Goal: Task Accomplishment & Management: Manage account settings

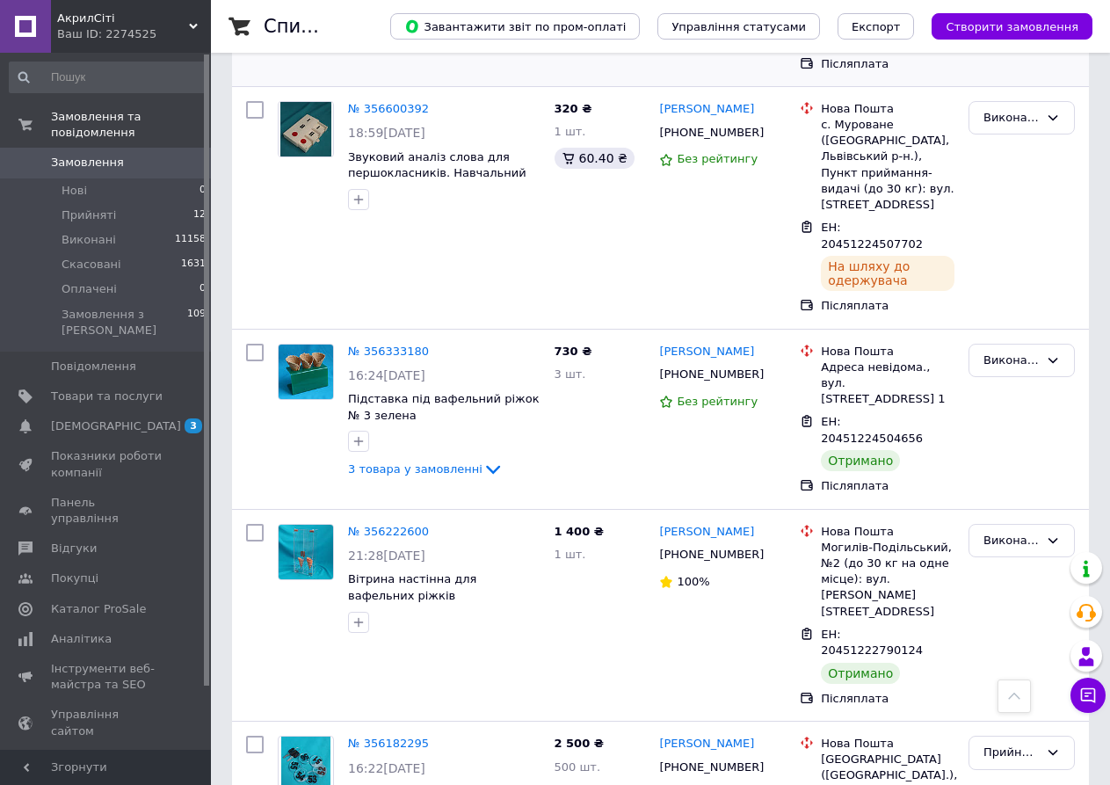
scroll to position [2908, 0]
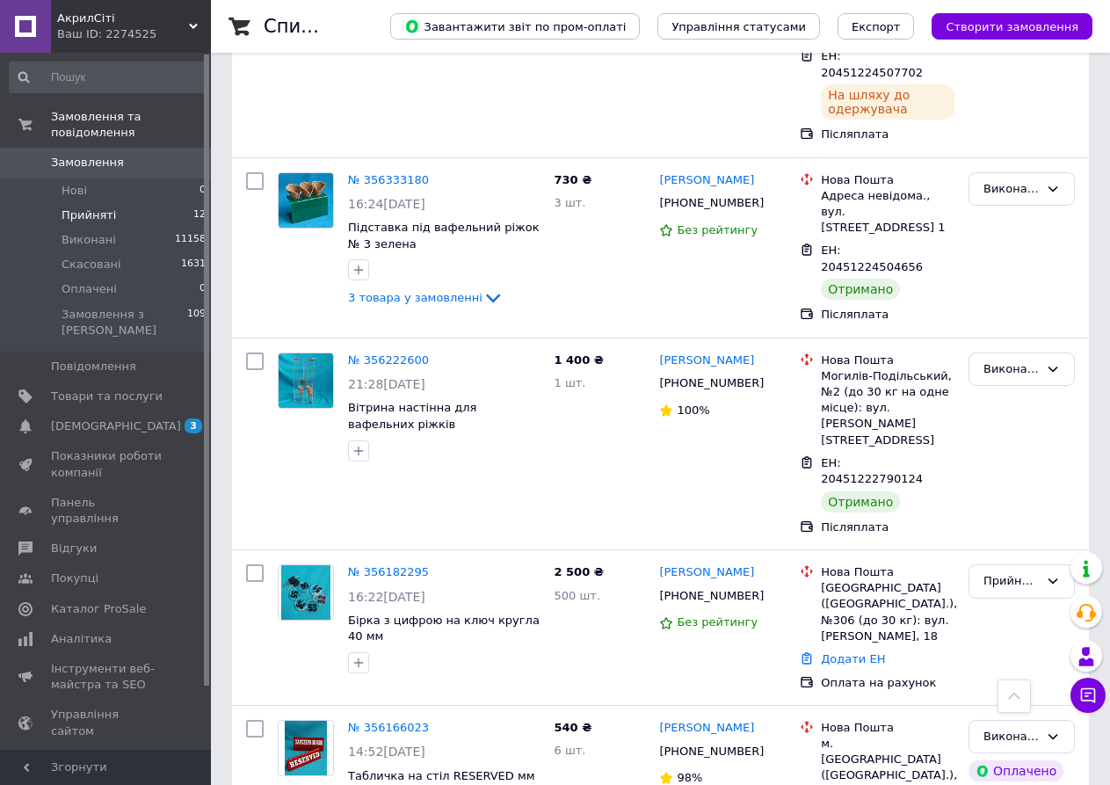
click at [93, 207] on span "Прийняті" at bounding box center [89, 215] width 55 height 16
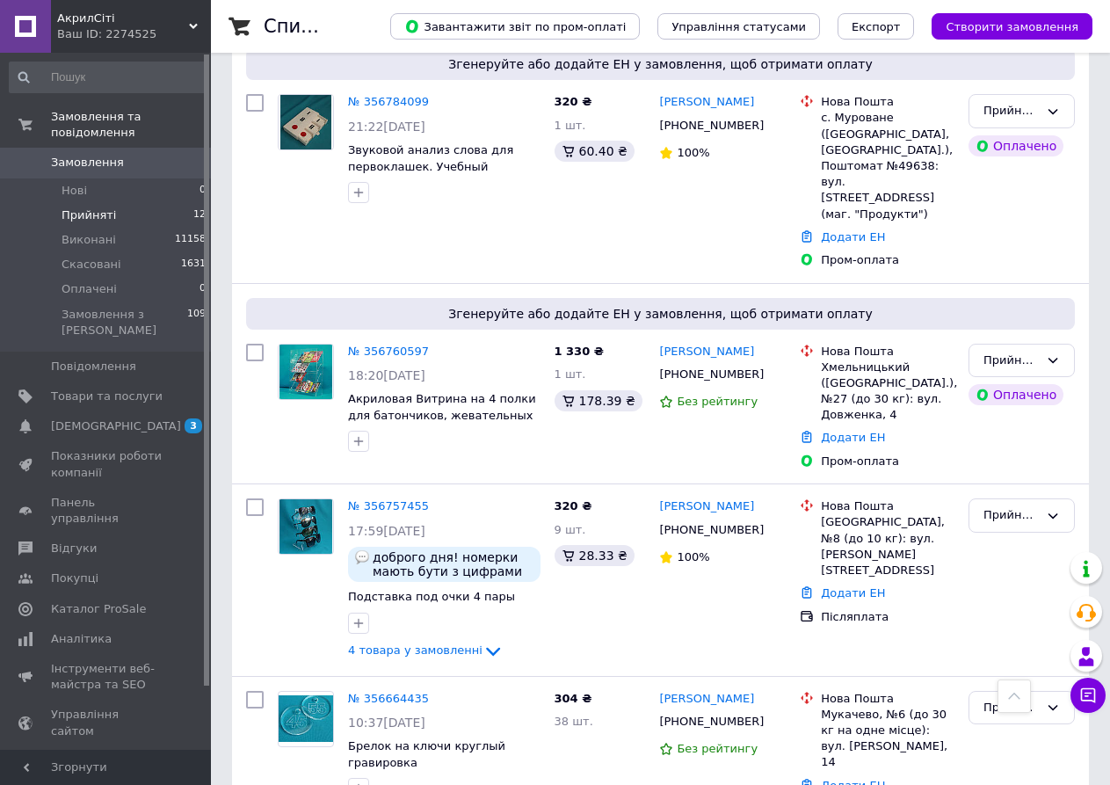
scroll to position [1525, 0]
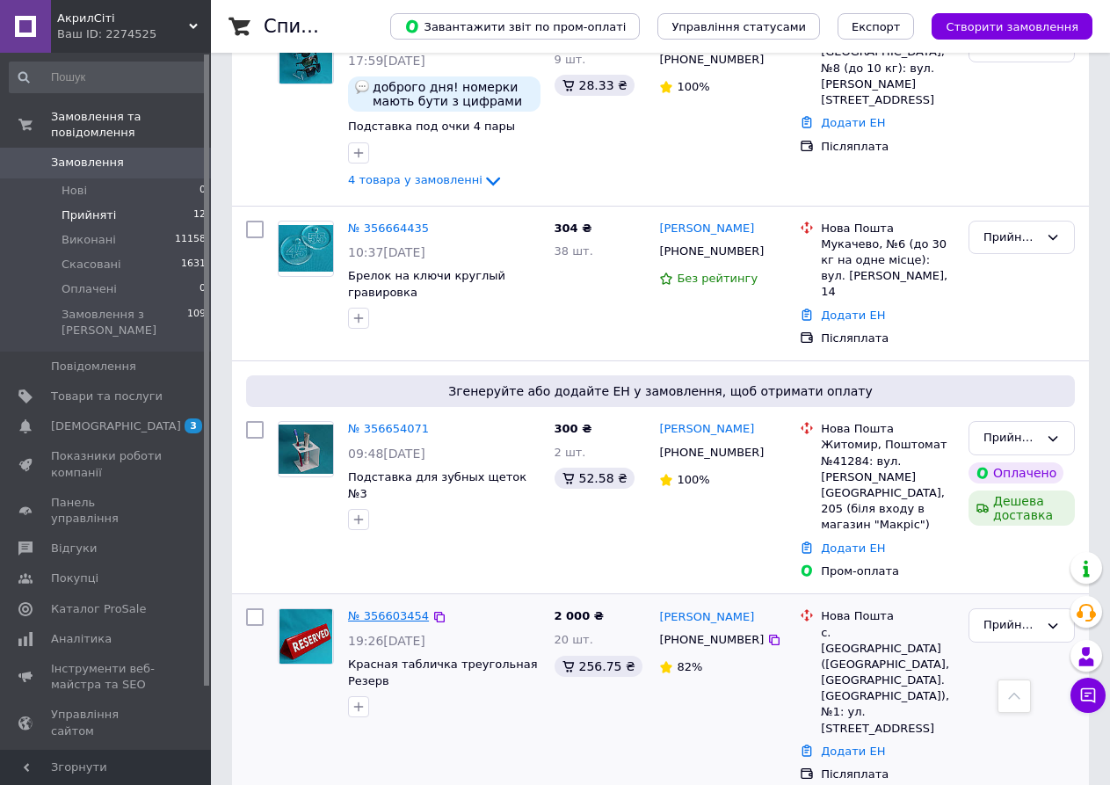
click at [364, 609] on link "№ 356603454" at bounding box center [388, 615] width 81 height 13
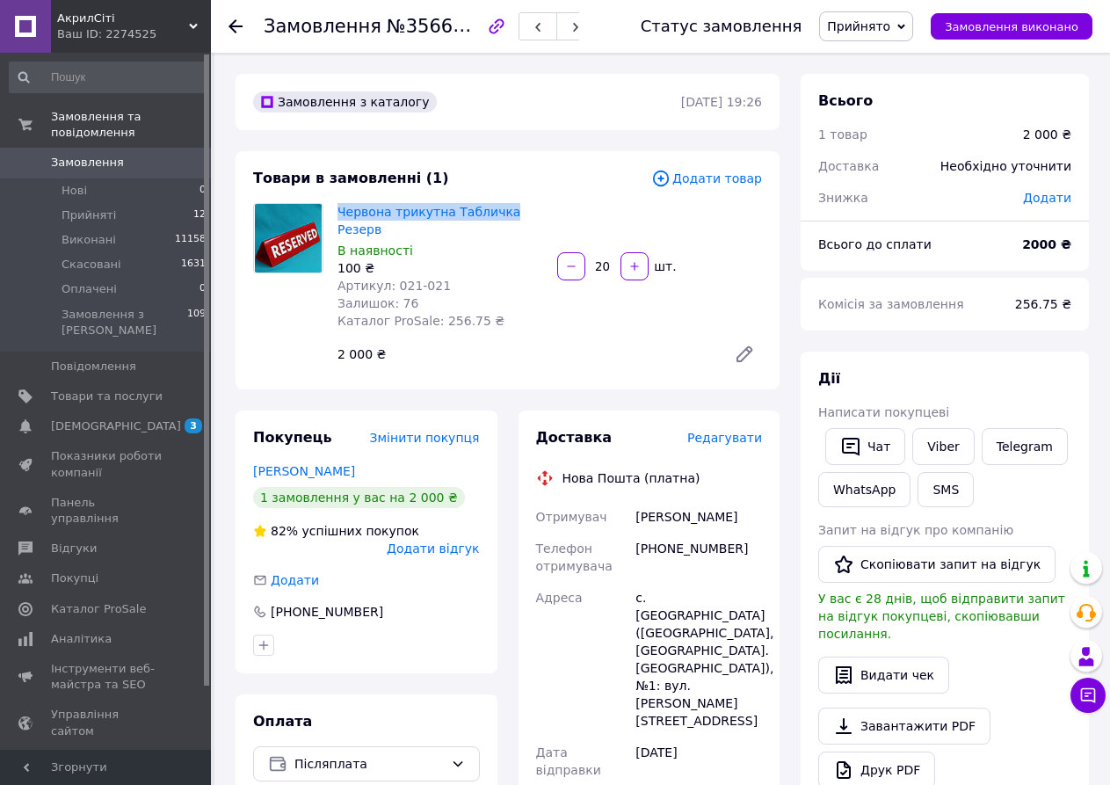
drag, startPoint x: 333, startPoint y: 211, endPoint x: 508, endPoint y: 211, distance: 175.0
click at [508, 211] on div "Червона трикутна Табличка Резерв В наявності 100 ₴ Артикул: 021-021 Залишок: 76…" at bounding box center [441, 267] width 220 height 134
click at [499, 250] on div "В наявності" at bounding box center [441, 251] width 206 height 18
drag, startPoint x: 447, startPoint y: 212, endPoint x: 504, endPoint y: 238, distance: 62.9
copy link "Табличка Резерв"
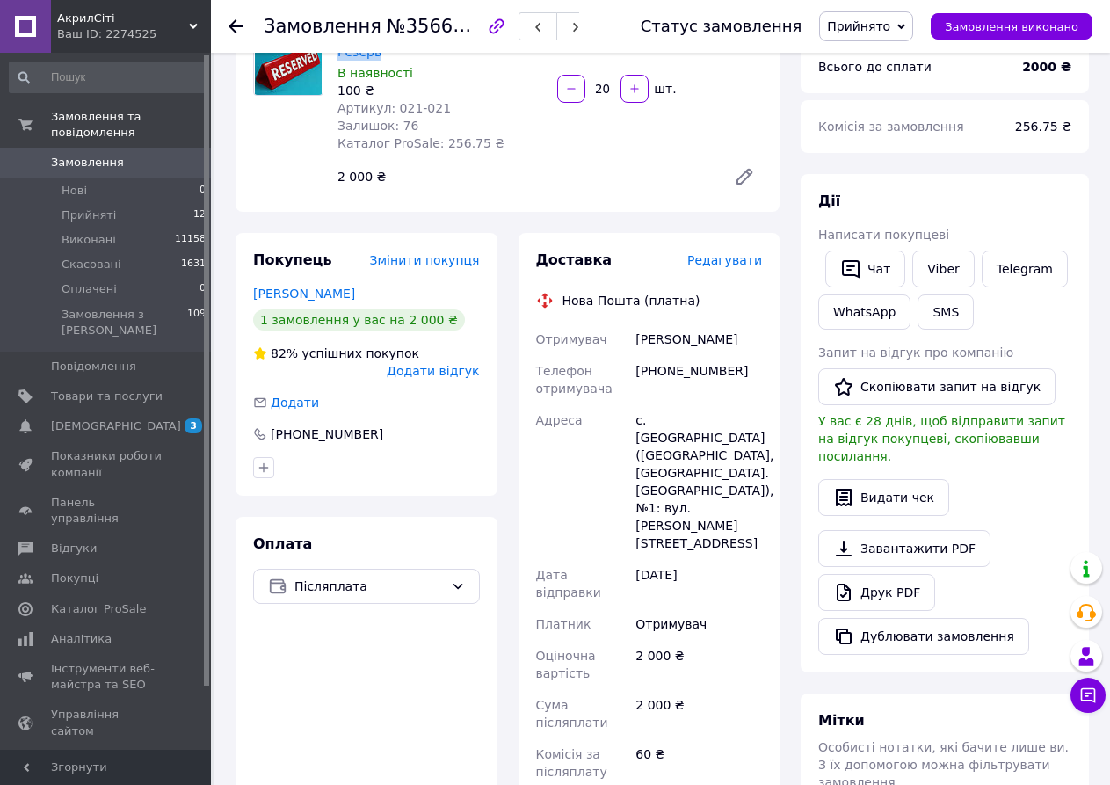
scroll to position [176, 0]
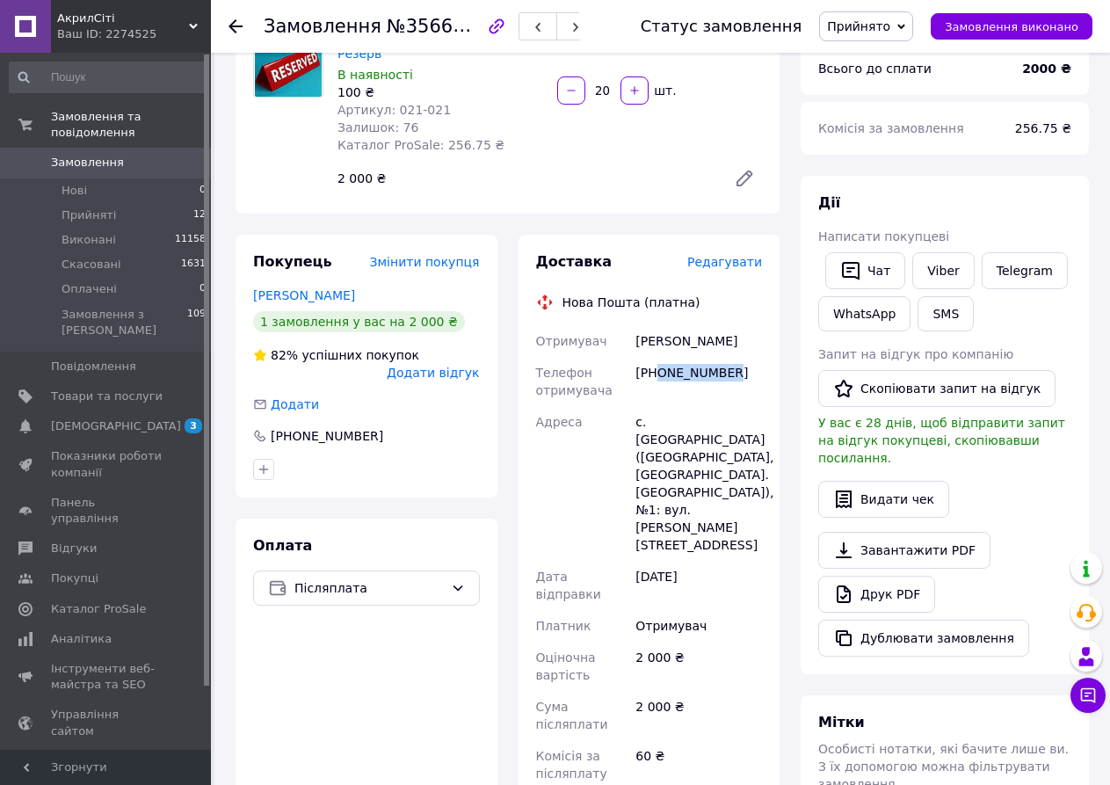
drag, startPoint x: 660, startPoint y: 391, endPoint x: 747, endPoint y: 389, distance: 87.1
click at [747, 389] on div "[PHONE_NUMBER]" at bounding box center [699, 381] width 134 height 49
copy div "0671150588"
drag, startPoint x: 637, startPoint y: 354, endPoint x: 778, endPoint y: 368, distance: 142.2
click at [778, 368] on div "Доставка Редагувати Нова Пошта (платна) Отримувач [PERSON_NAME] Телефон отримув…" at bounding box center [650, 639] width 262 height 809
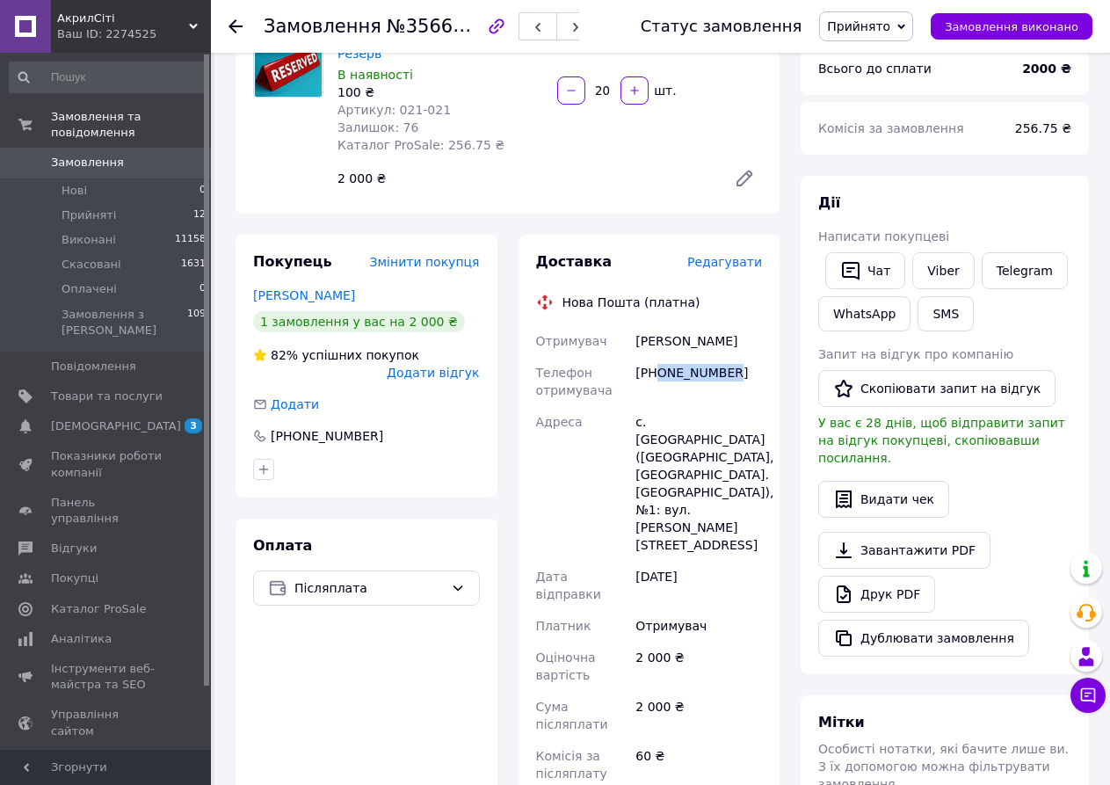
copy div "[PERSON_NAME]"
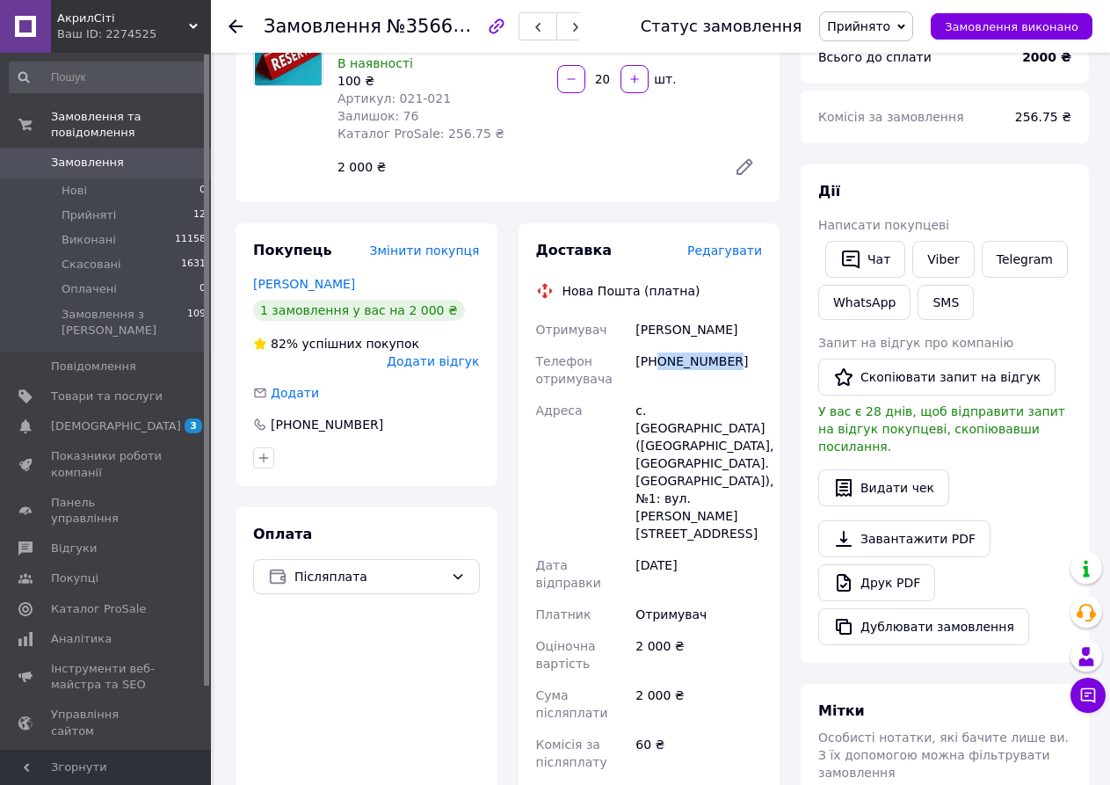
scroll to position [440, 0]
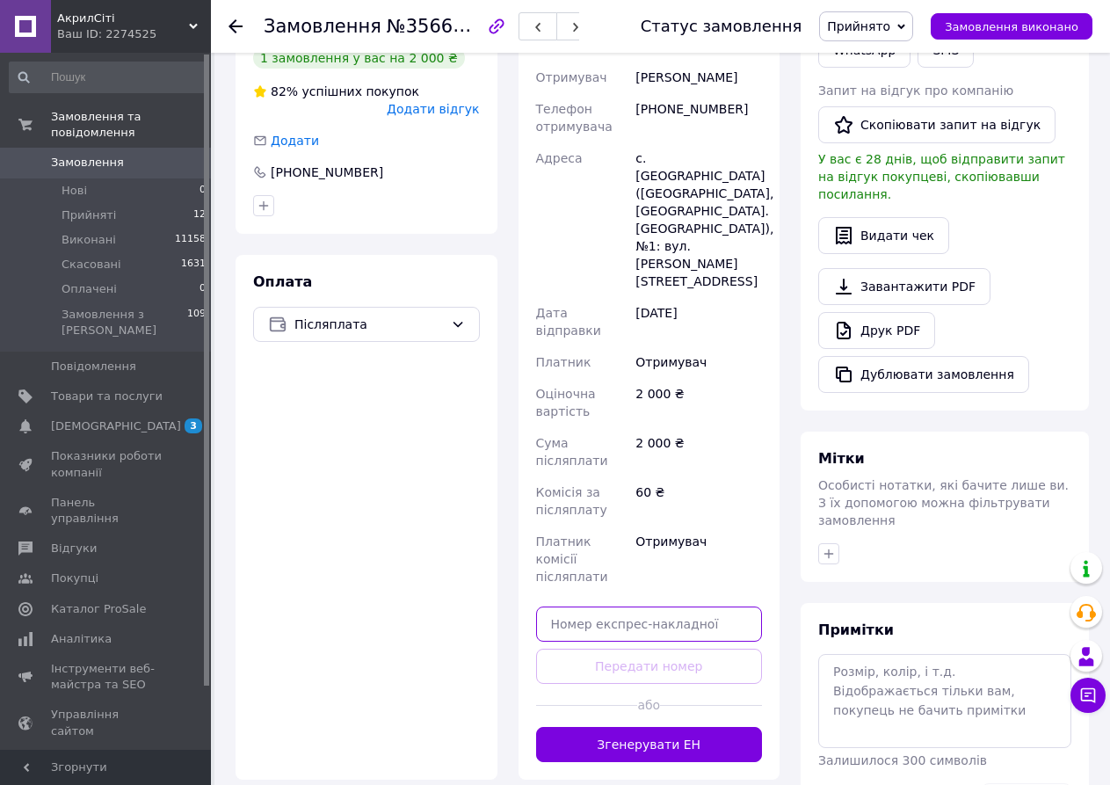
paste input "20451225237321"
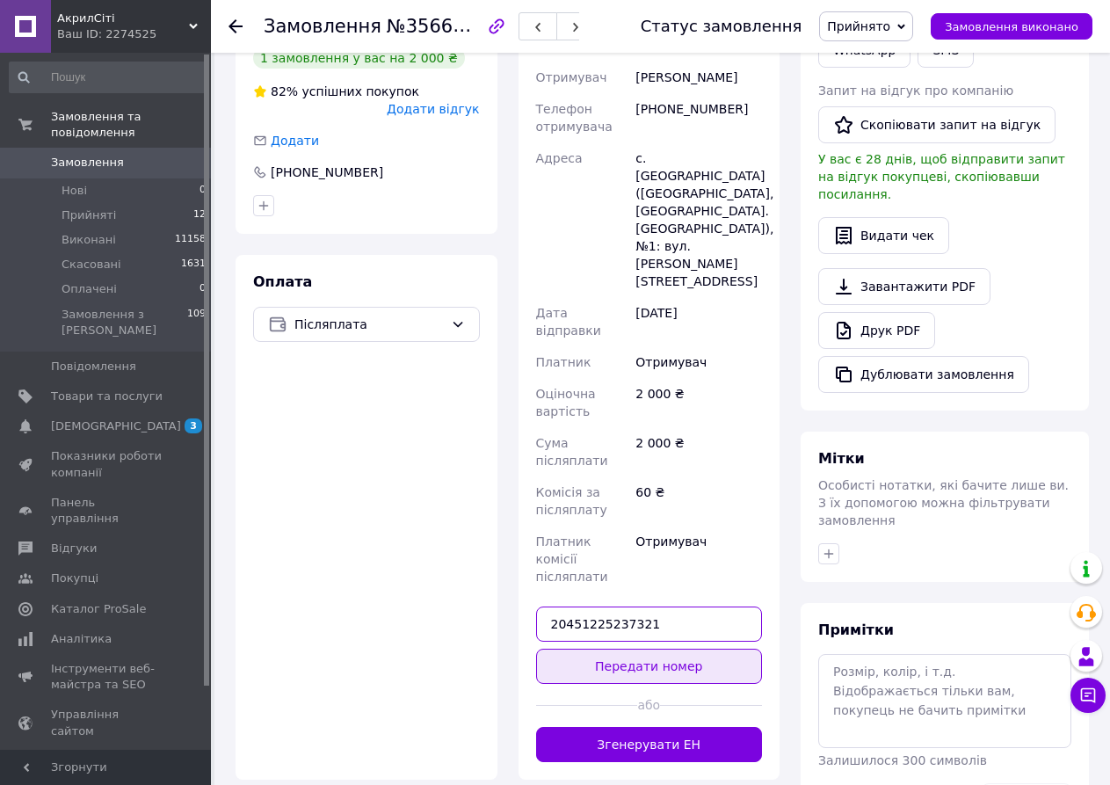
type input "20451225237321"
click at [655, 649] on button "Передати номер" at bounding box center [649, 666] width 227 height 35
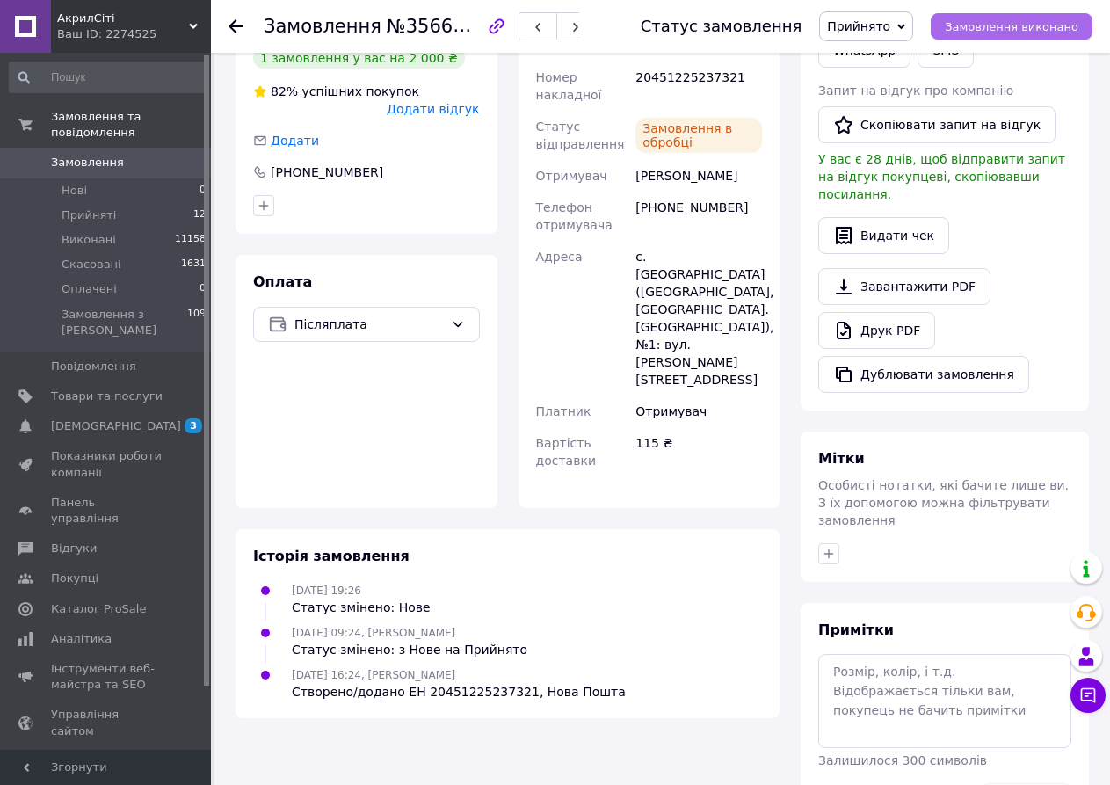
click at [1019, 20] on span "Замовлення виконано" at bounding box center [1012, 26] width 134 height 13
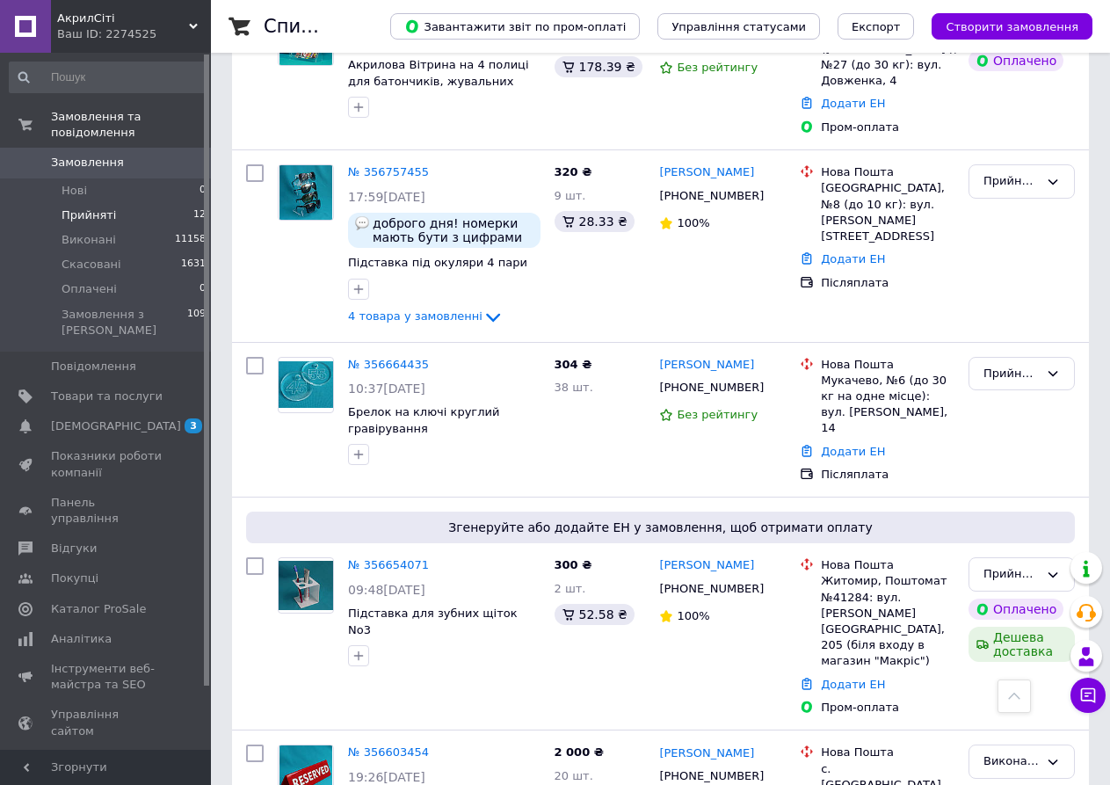
scroll to position [1407, 0]
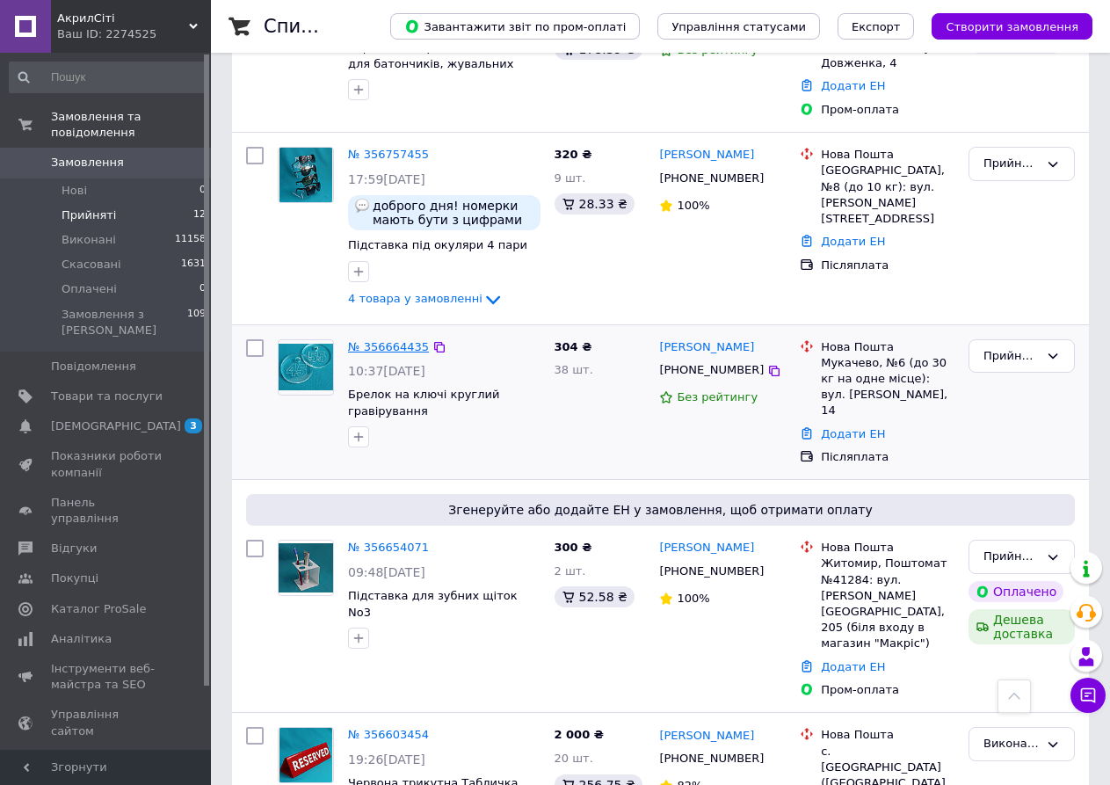
click at [375, 340] on link "№ 356664435" at bounding box center [388, 346] width 81 height 13
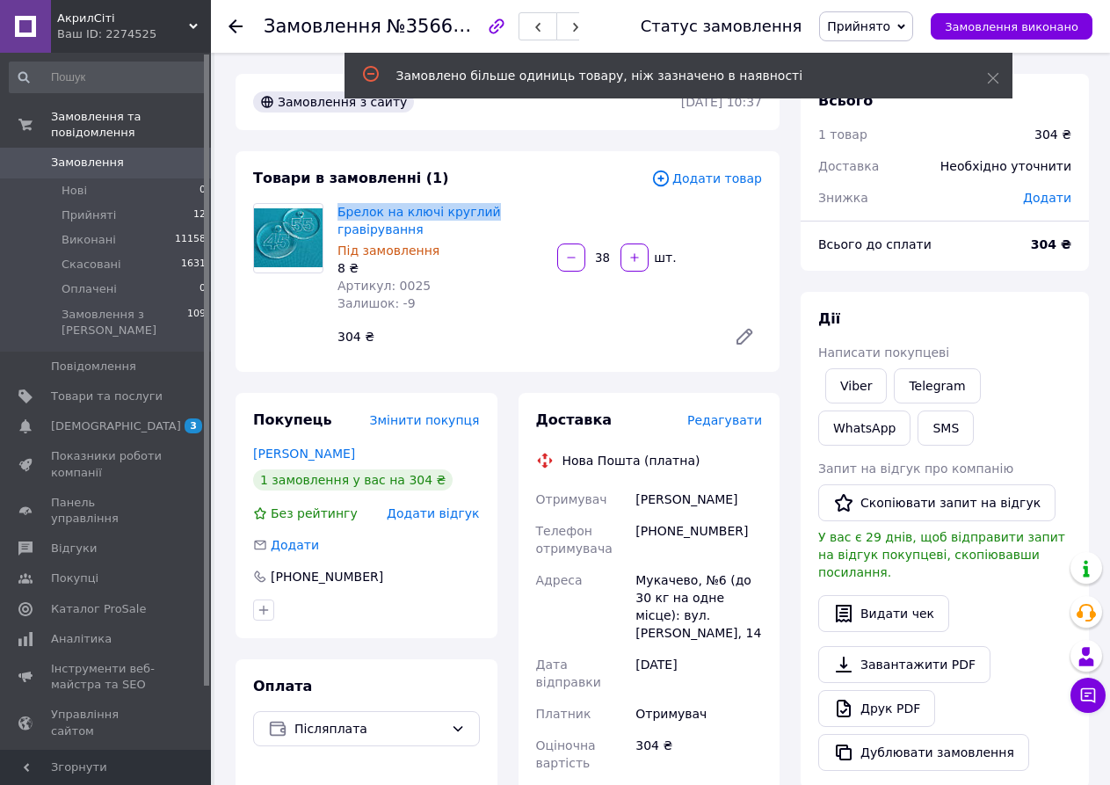
drag, startPoint x: 337, startPoint y: 211, endPoint x: 490, endPoint y: 213, distance: 153.0
click at [490, 213] on div "Брелок на ключі круглий гравірування Під замовлення 8 ₴ Артикул: 0025 Залишок: …" at bounding box center [441, 258] width 220 height 116
copy link "Брелок на ключі круглий"
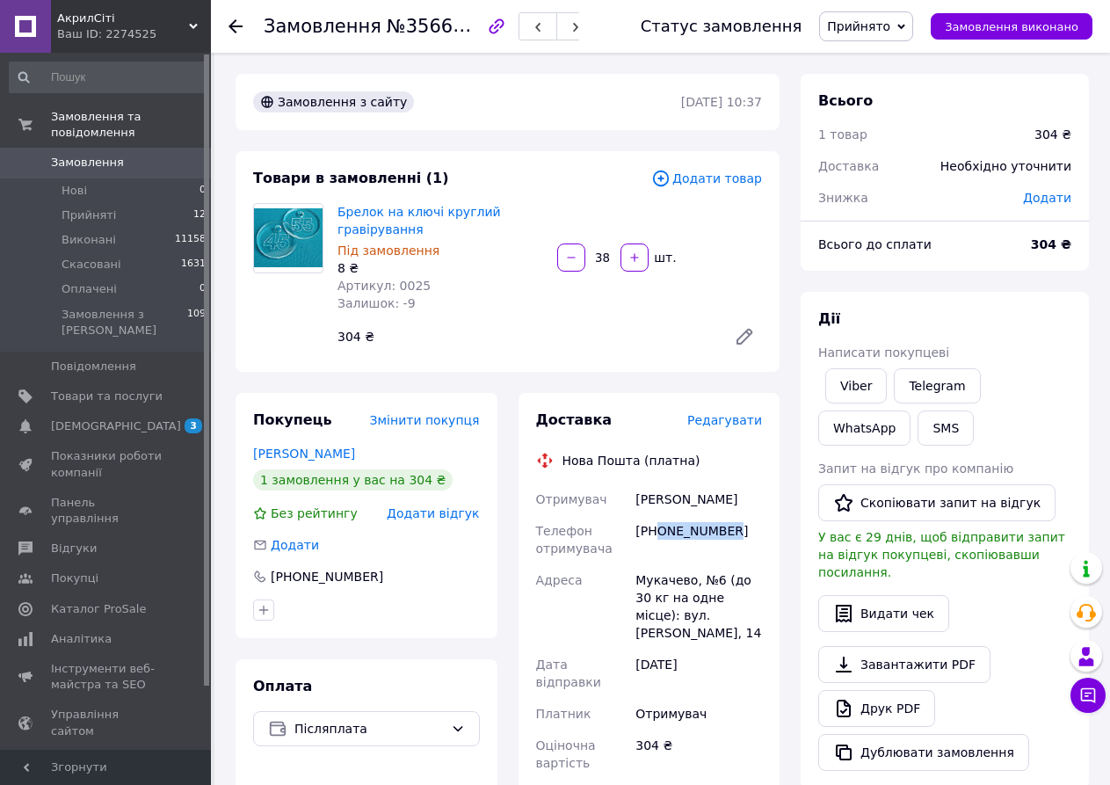
drag, startPoint x: 659, startPoint y: 542, endPoint x: 732, endPoint y: 550, distance: 73.5
click at [732, 550] on div "[PHONE_NUMBER]" at bounding box center [699, 539] width 134 height 49
copy div "0689228606"
drag, startPoint x: 630, startPoint y: 509, endPoint x: 782, endPoint y: 518, distance: 151.5
click at [782, 518] on div "Доставка Редагувати Нова Пошта (платна) Отримувач Тирлич [PERSON_NAME] Телефон …" at bounding box center [649, 762] width 283 height 739
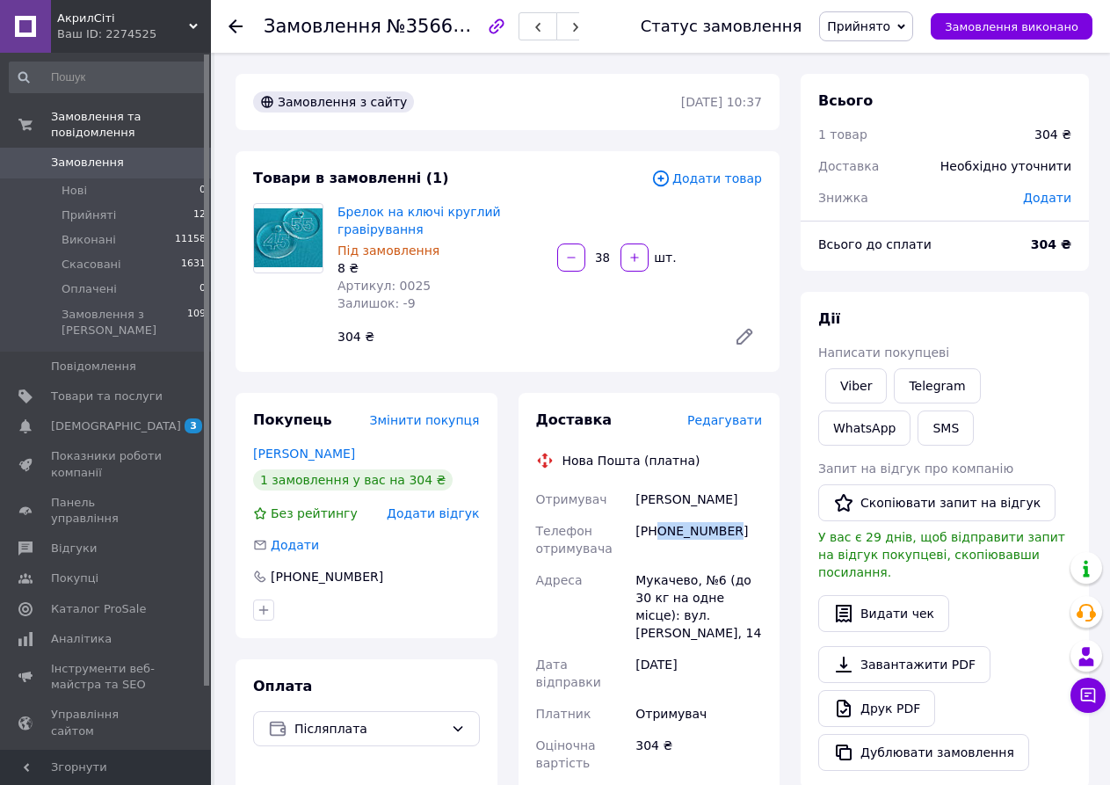
copy div "Отримувач [PERSON_NAME]"
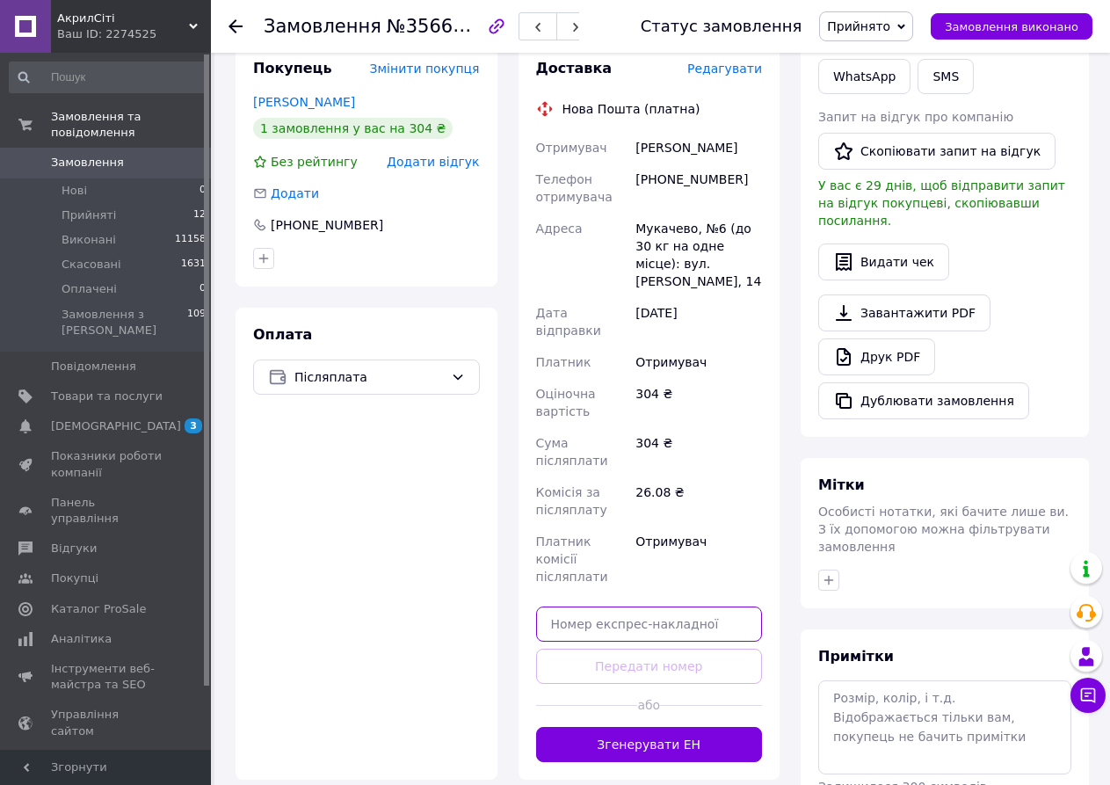
paste input "20451225242526"
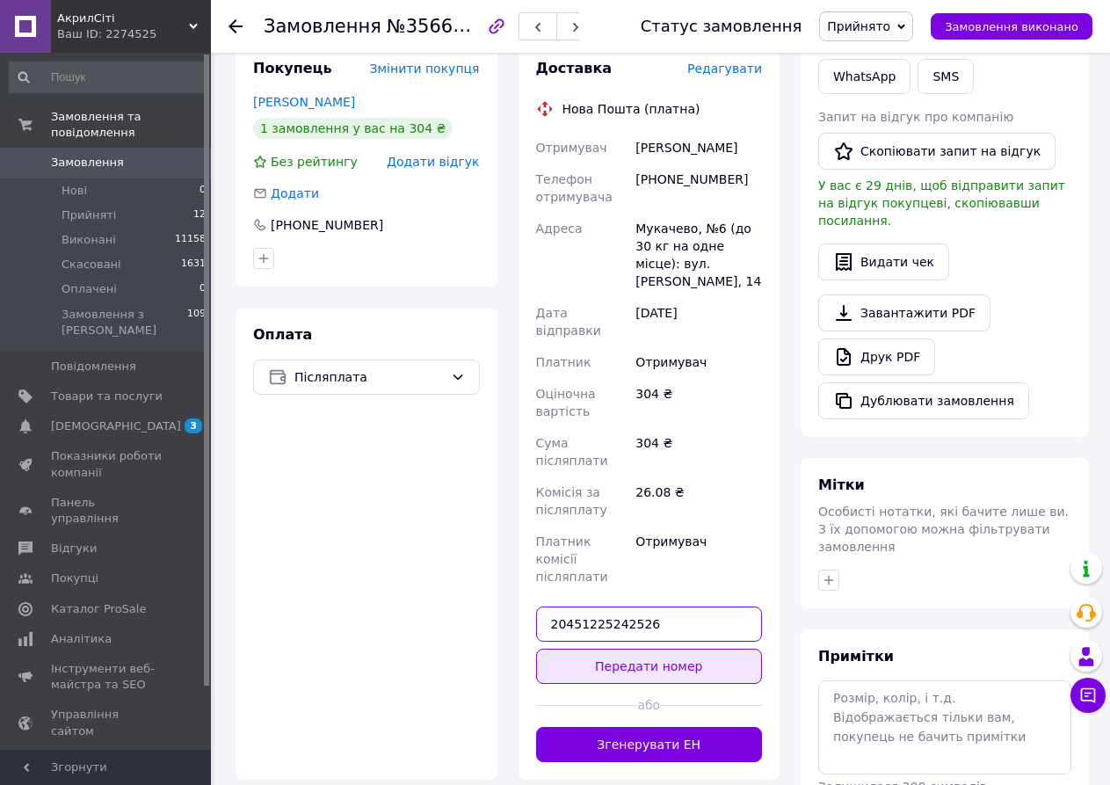
type input "20451225242526"
click at [678, 649] on button "Передати номер" at bounding box center [649, 666] width 227 height 35
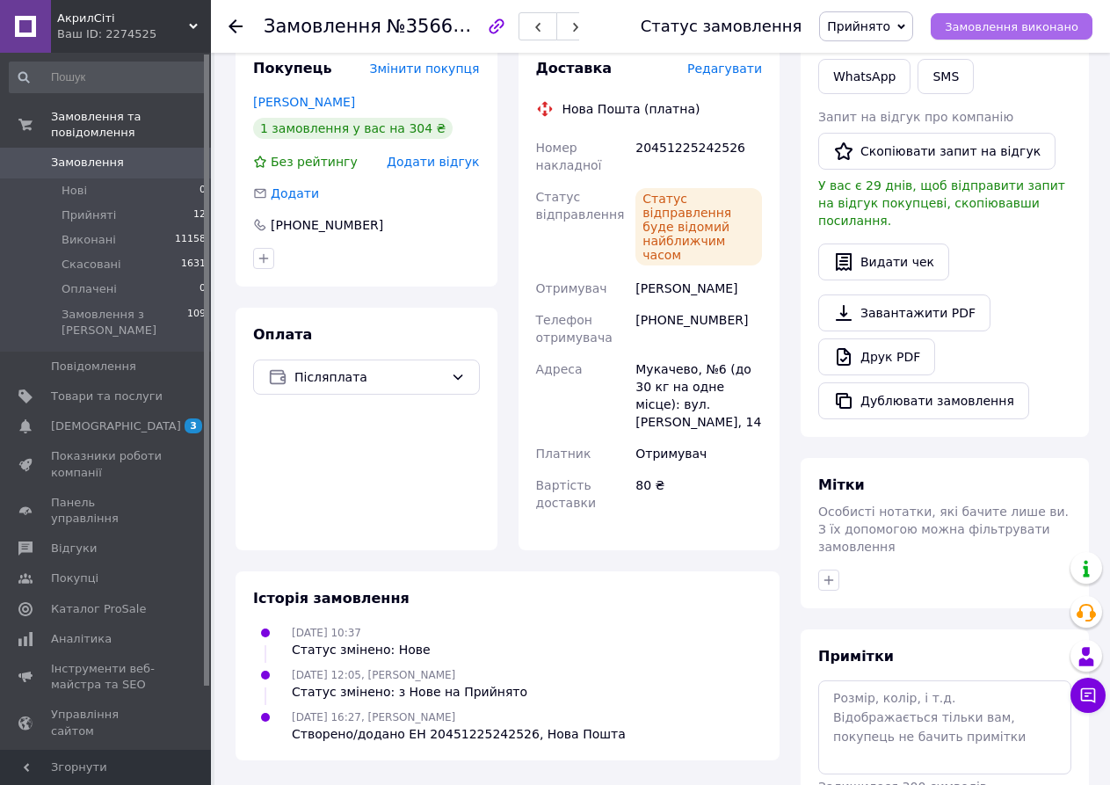
click at [1018, 29] on span "Замовлення виконано" at bounding box center [1012, 26] width 134 height 13
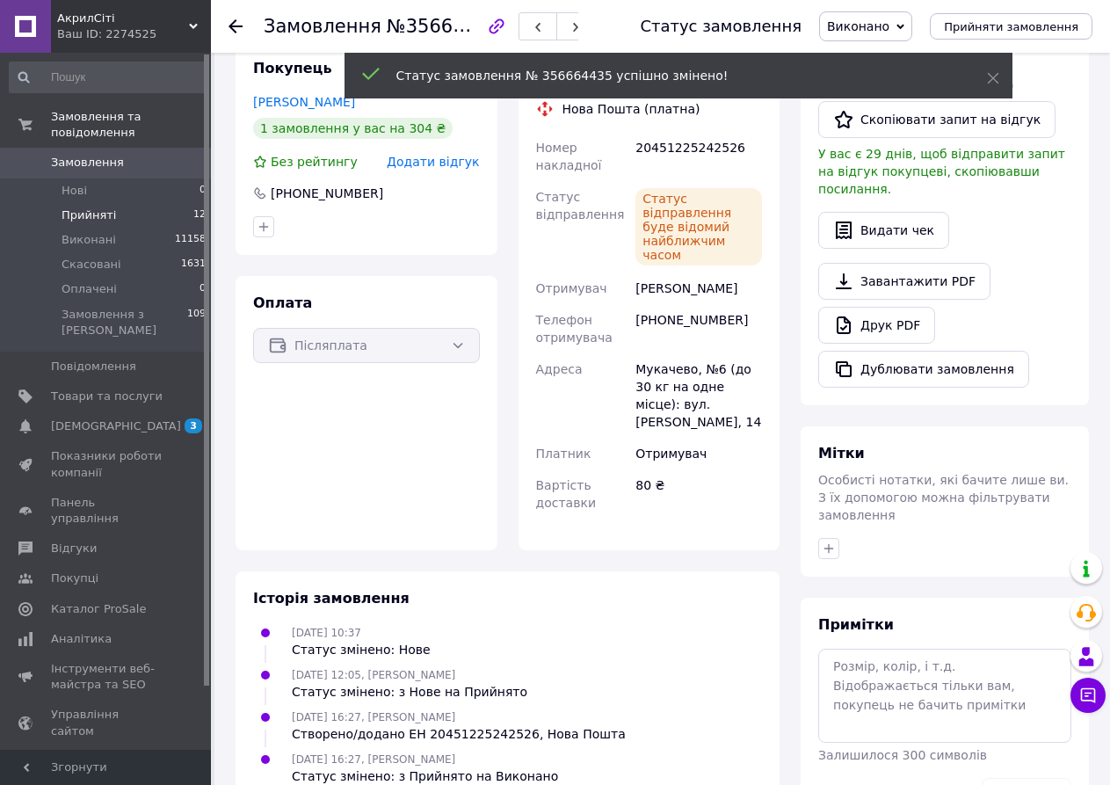
click at [89, 207] on span "Прийняті" at bounding box center [89, 215] width 55 height 16
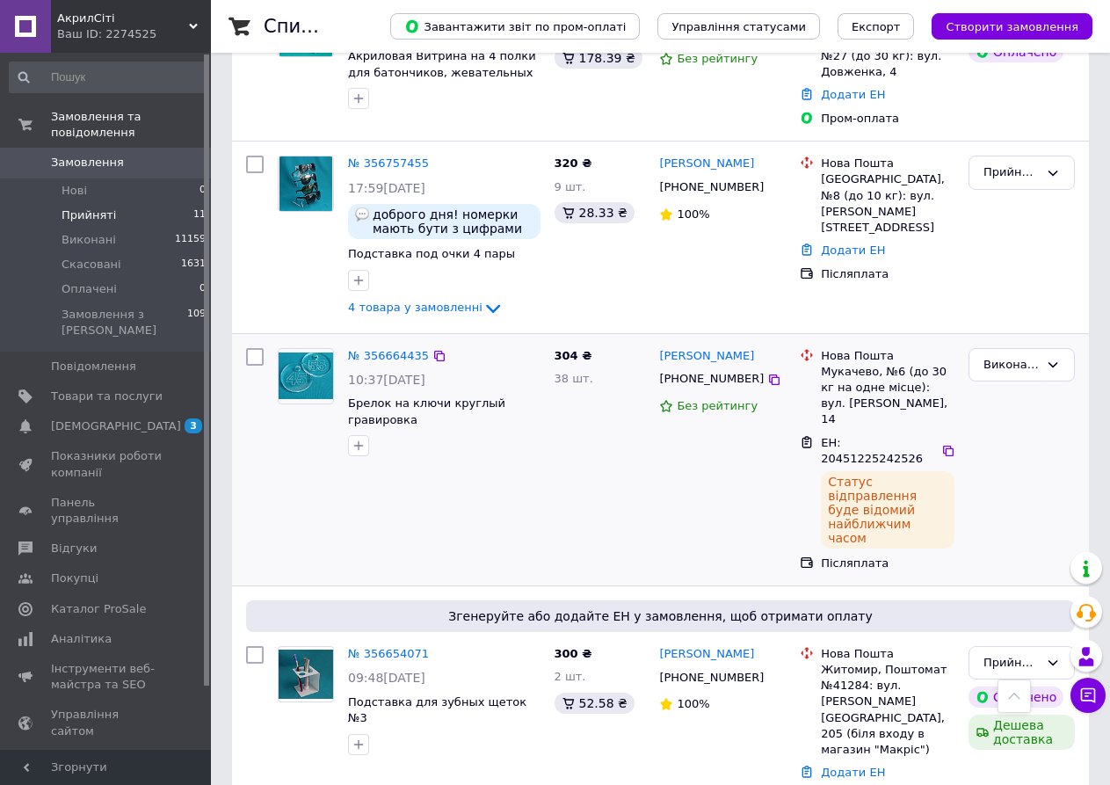
scroll to position [1409, 0]
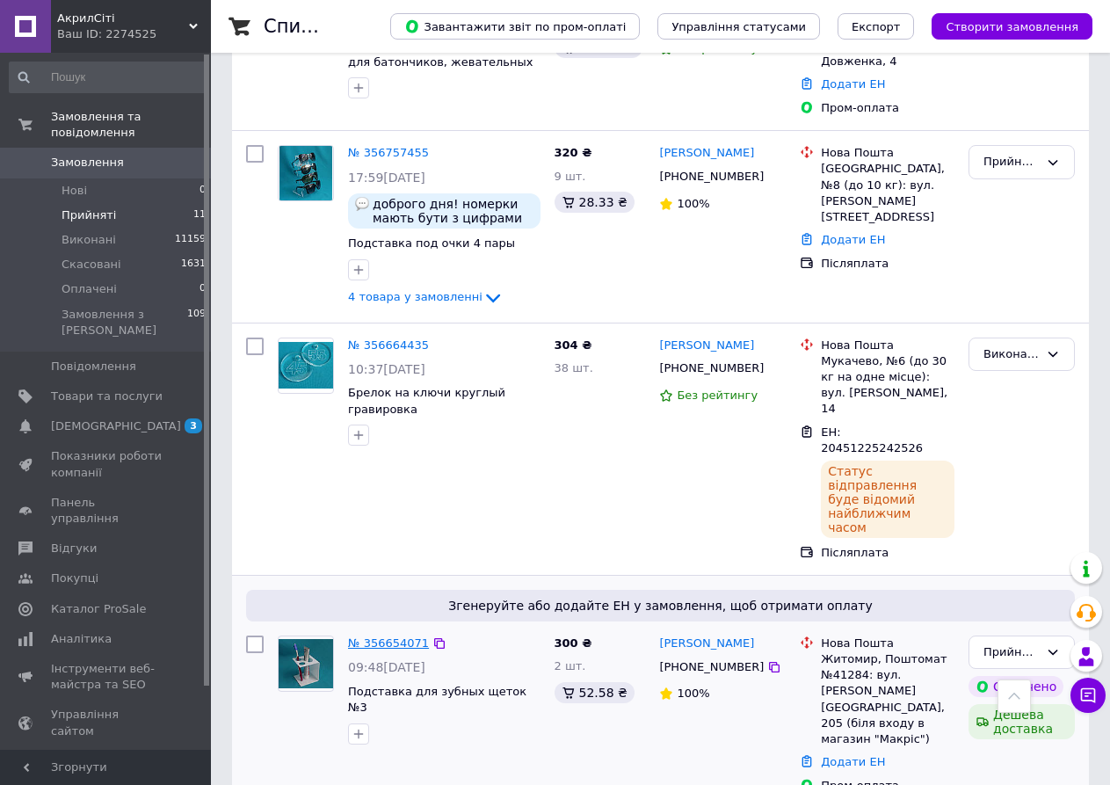
click at [361, 637] on link "№ 356654071" at bounding box center [388, 643] width 81 height 13
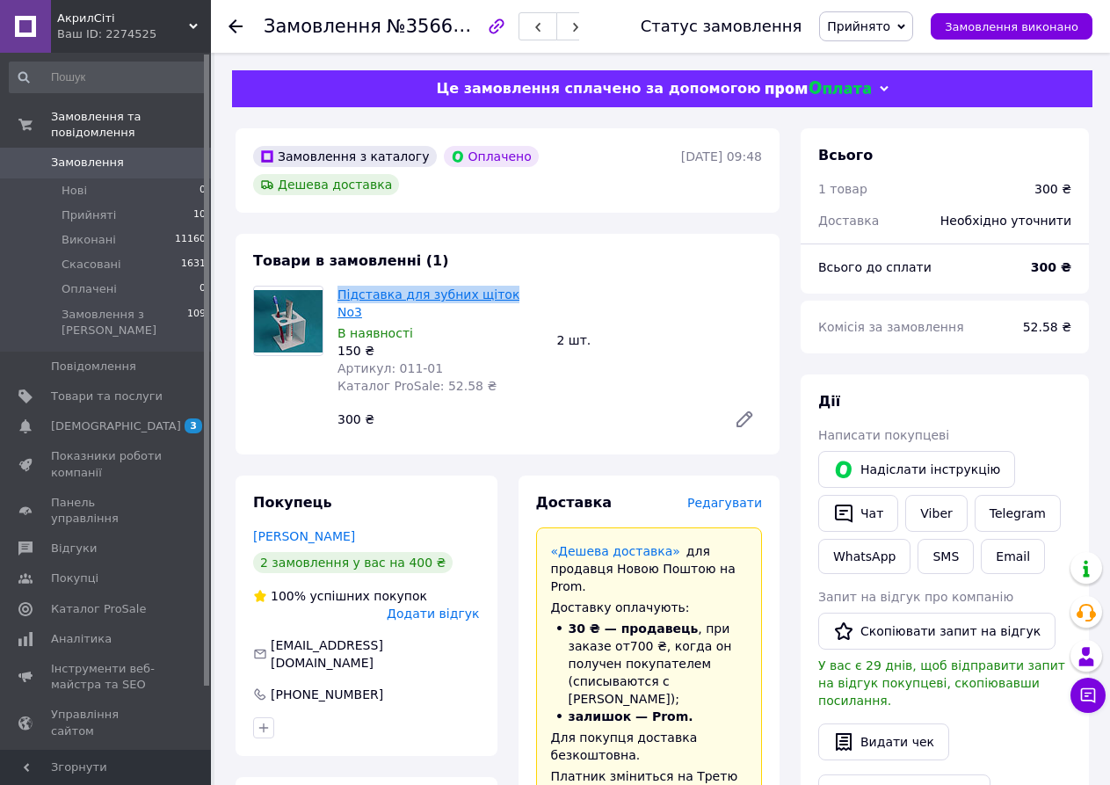
drag, startPoint x: 336, startPoint y: 291, endPoint x: 501, endPoint y: 302, distance: 165.7
click at [501, 302] on div "Підставка для зубних щіток No3 В наявності 150 ₴ Артикул: 011-01 Каталог ProSal…" at bounding box center [441, 340] width 220 height 116
copy link "Підставка для зубних щіток"
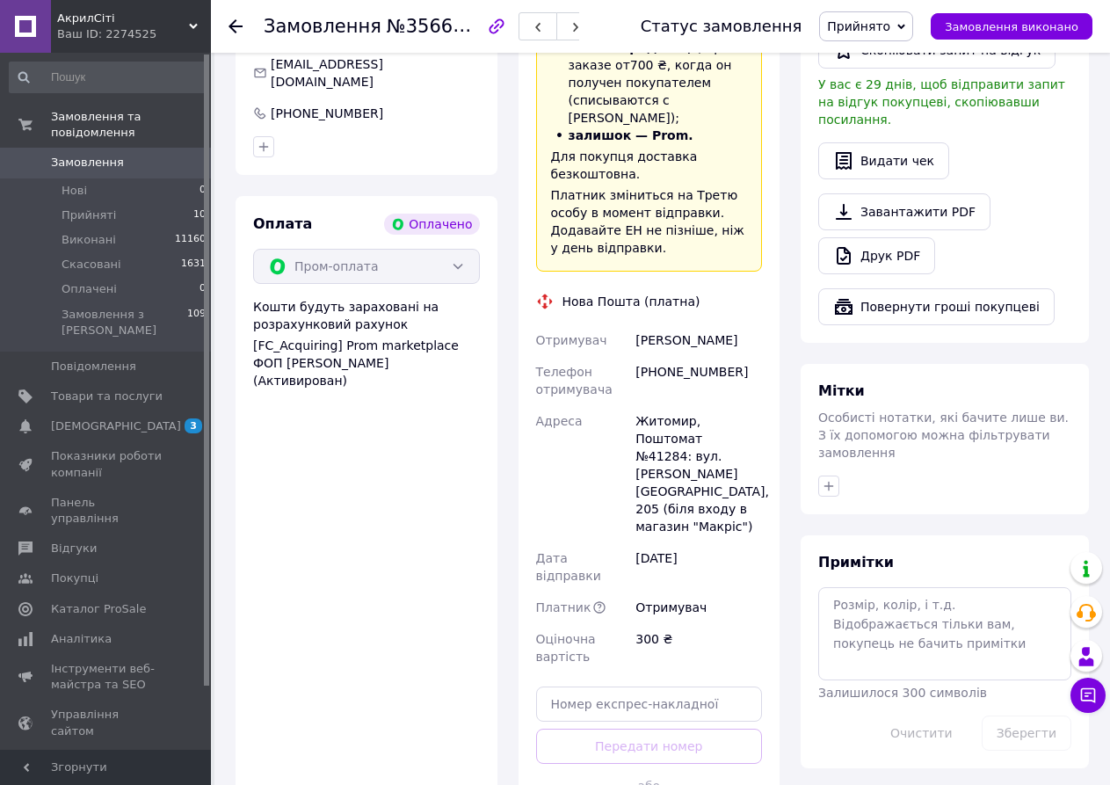
scroll to position [615, 0]
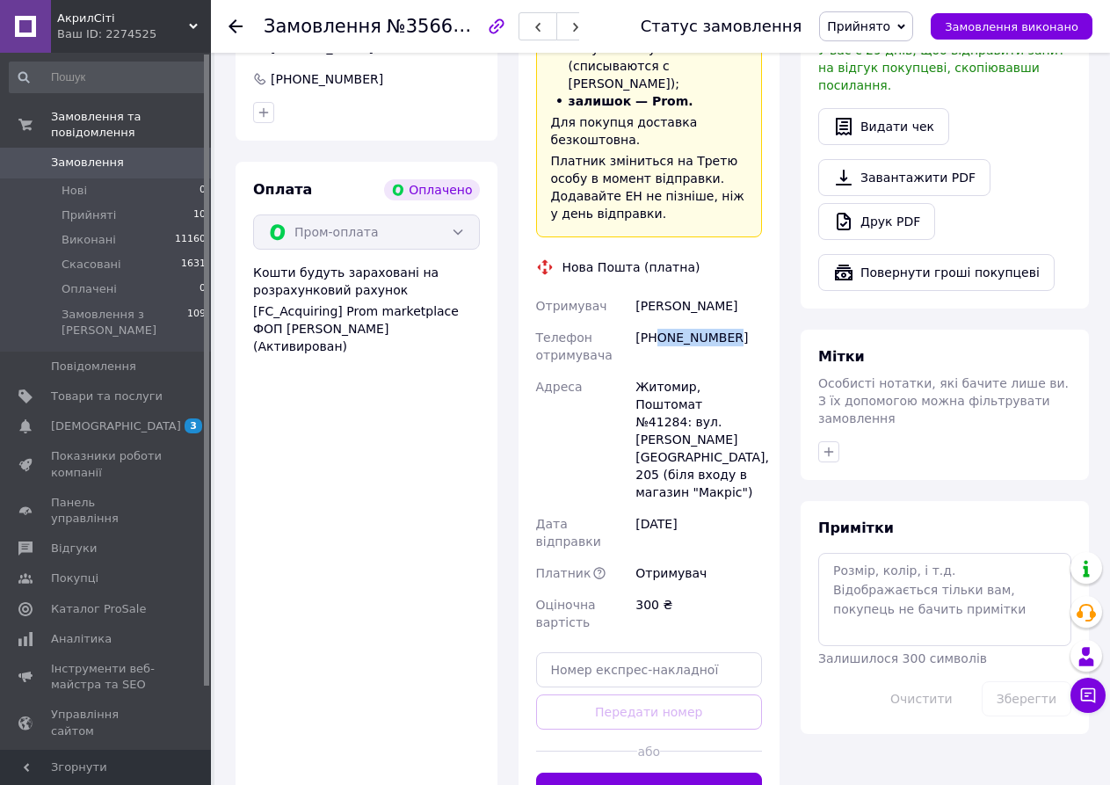
drag, startPoint x: 662, startPoint y: 336, endPoint x: 741, endPoint y: 336, distance: 79.1
click at [741, 336] on div "[PHONE_NUMBER]" at bounding box center [699, 346] width 134 height 49
copy div "0963600833"
drag, startPoint x: 658, startPoint y: 298, endPoint x: 769, endPoint y: 305, distance: 111.9
click at [769, 305] on div "Доставка Редагувати «Дешева доставка»   для продавця [GEOGRAPHIC_DATA] на Prom.…" at bounding box center [650, 342] width 262 height 965
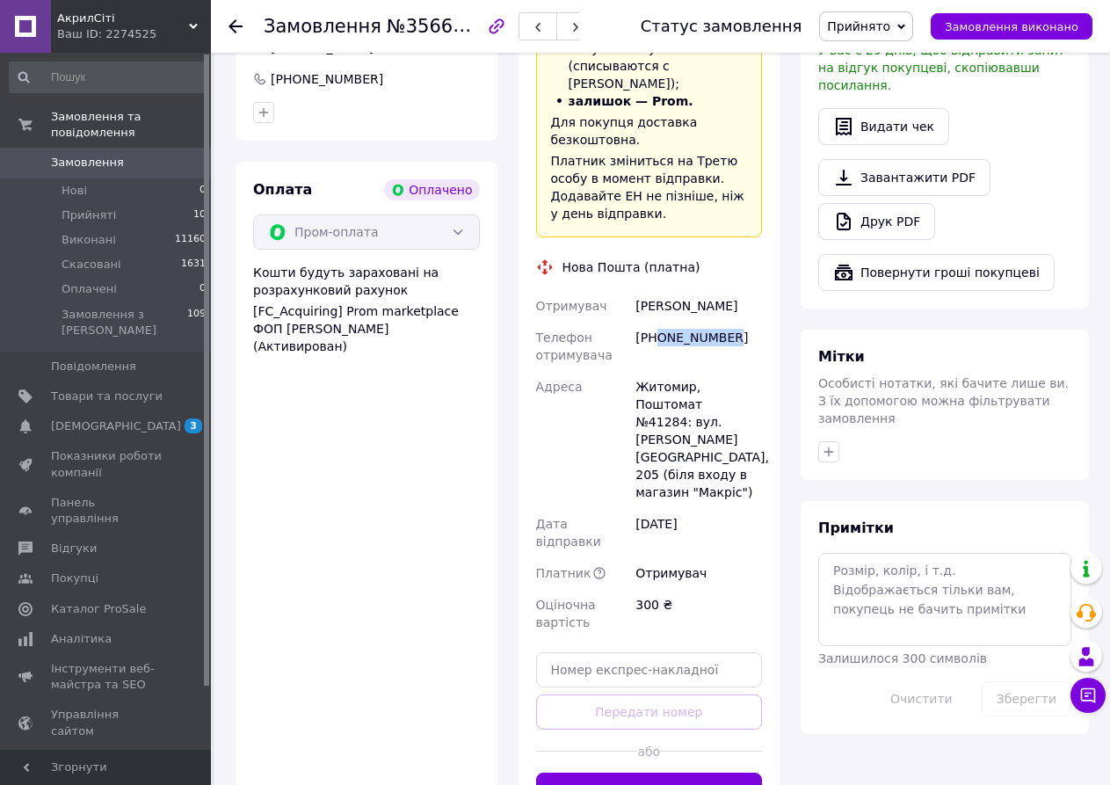
copy div "[PERSON_NAME]"
drag, startPoint x: 652, startPoint y: 405, endPoint x: 683, endPoint y: 397, distance: 31.8
click at [683, 397] on div "Житомир, Поштомат №41284: вул. [PERSON_NAME][GEOGRAPHIC_DATA], 205 (біля входу …" at bounding box center [699, 439] width 134 height 137
copy div "41284"
click at [609, 652] on input "text" at bounding box center [649, 669] width 227 height 35
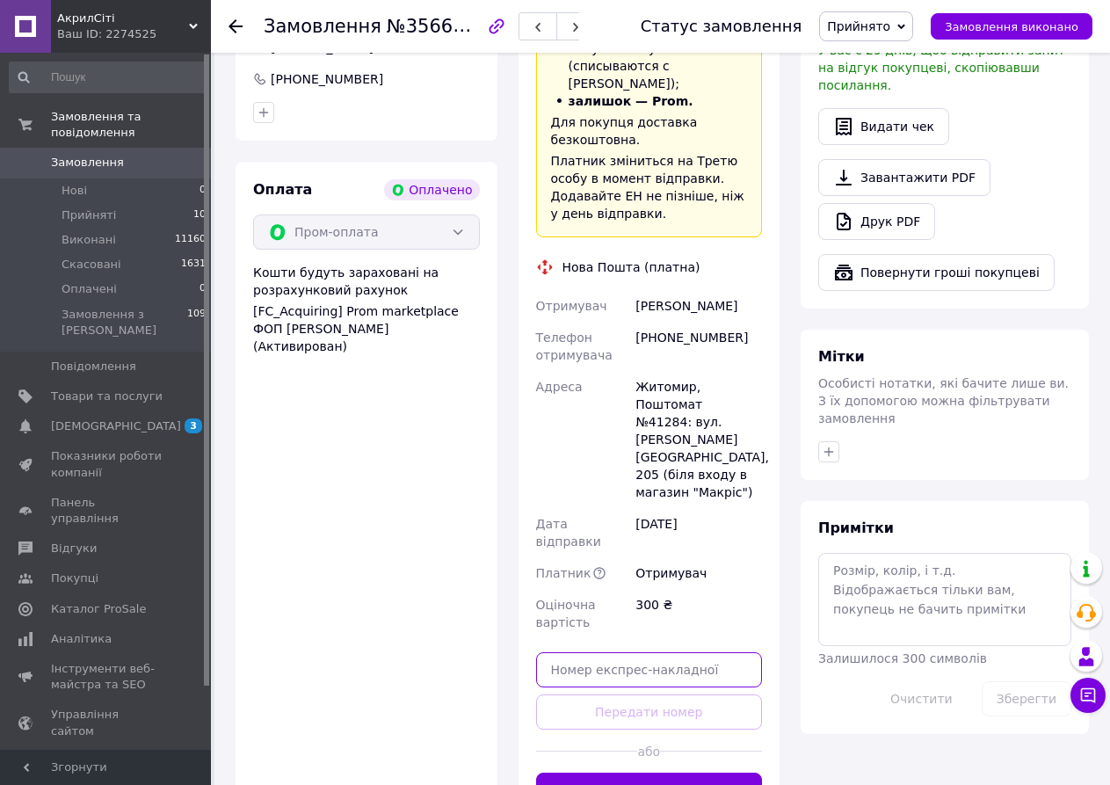
paste input "20451225246301"
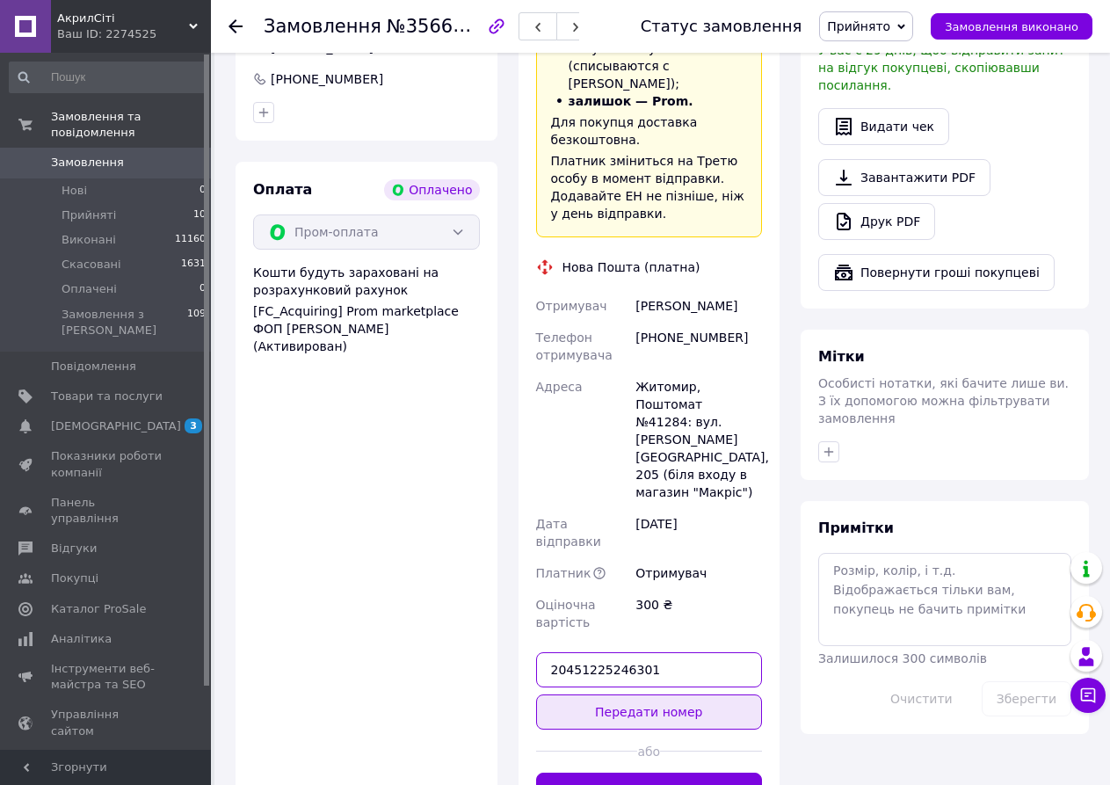
type input "20451225246301"
click at [646, 695] on button "Передати номер" at bounding box center [649, 712] width 227 height 35
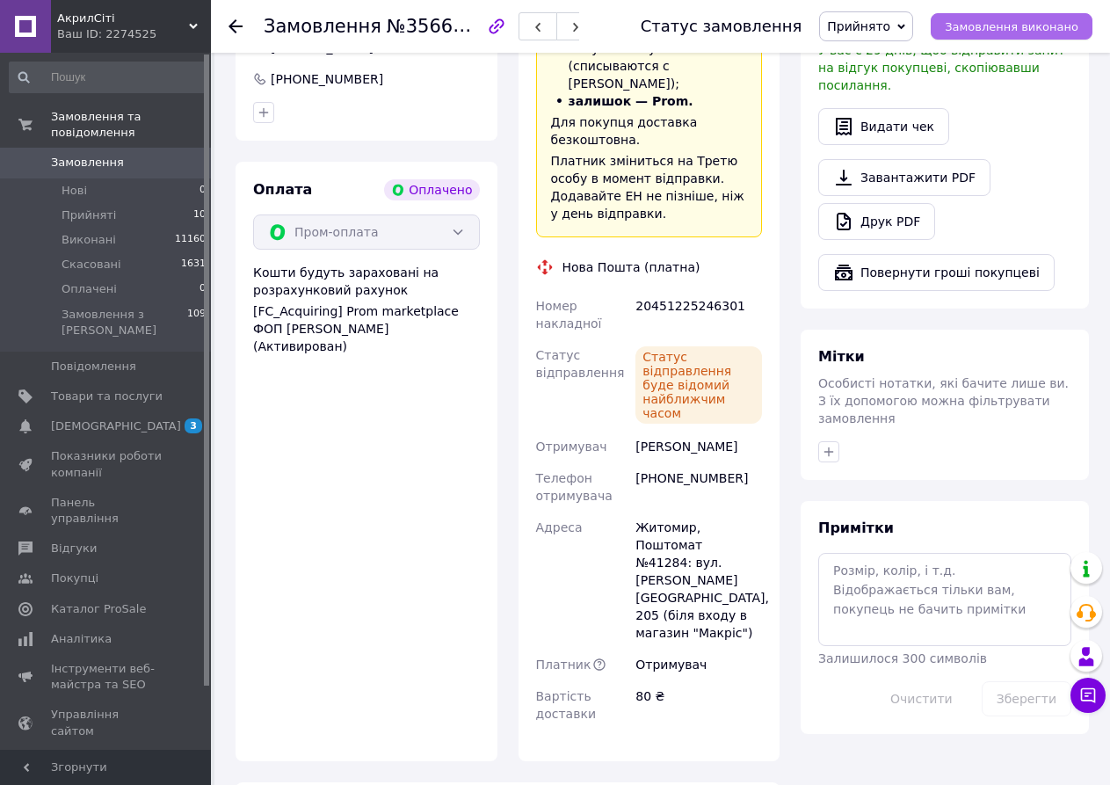
click at [1008, 28] on span "Замовлення виконано" at bounding box center [1012, 26] width 134 height 13
